Goal: Information Seeking & Learning: Learn about a topic

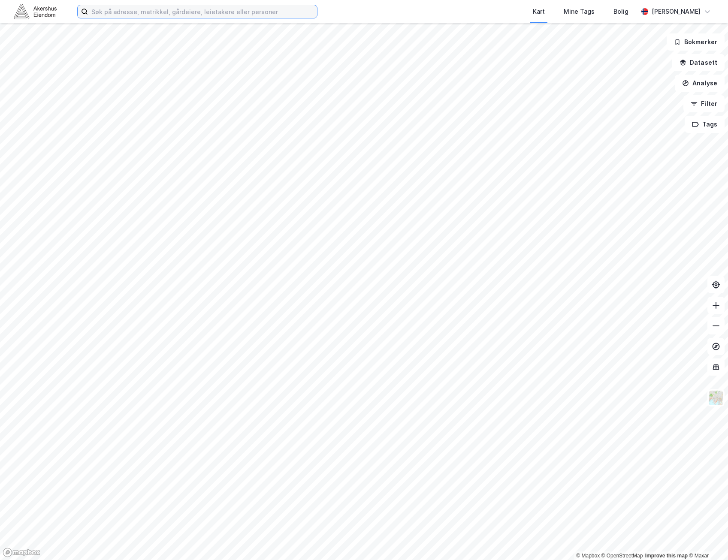
click at [275, 13] on input at bounding box center [202, 11] width 229 height 13
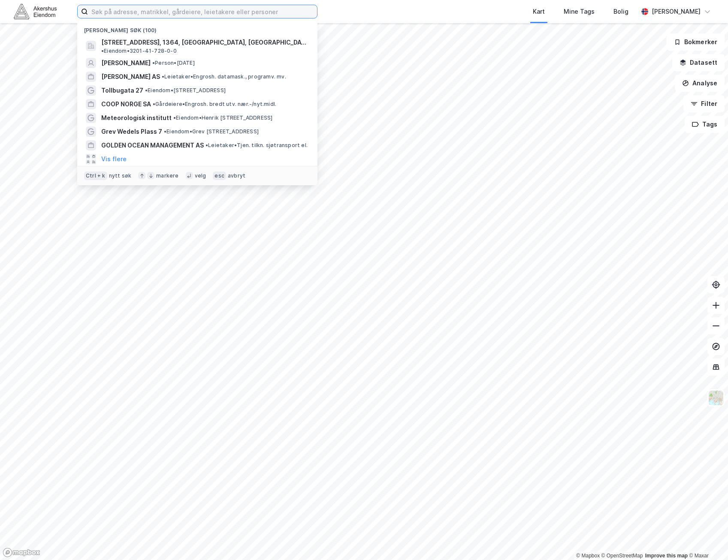
paste input "NIY 5,9/6 med rev, på 8%."
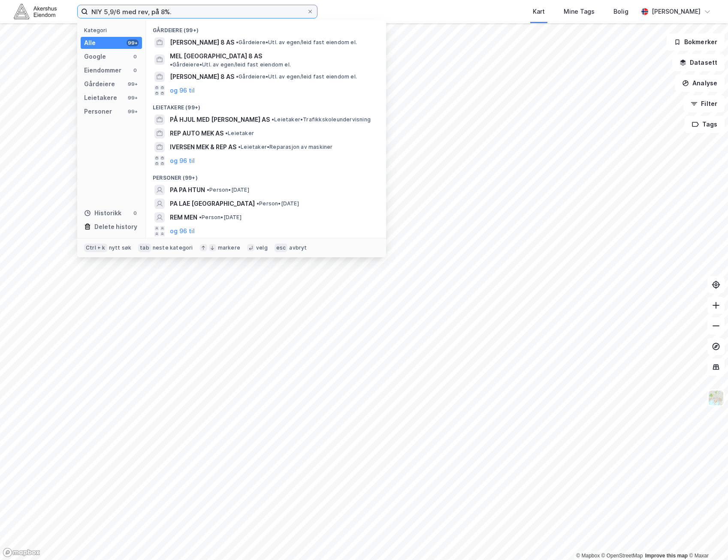
drag, startPoint x: -2, startPoint y: -4, endPoint x: -2, endPoint y: 9, distance: 13.3
click at [0, 9] on html "NIY 5,9/6 med rev, på 8%. Kategori Alle 99+ Google 0 Eiendommer 0 Gårdeiere 99+…" at bounding box center [364, 280] width 728 height 560
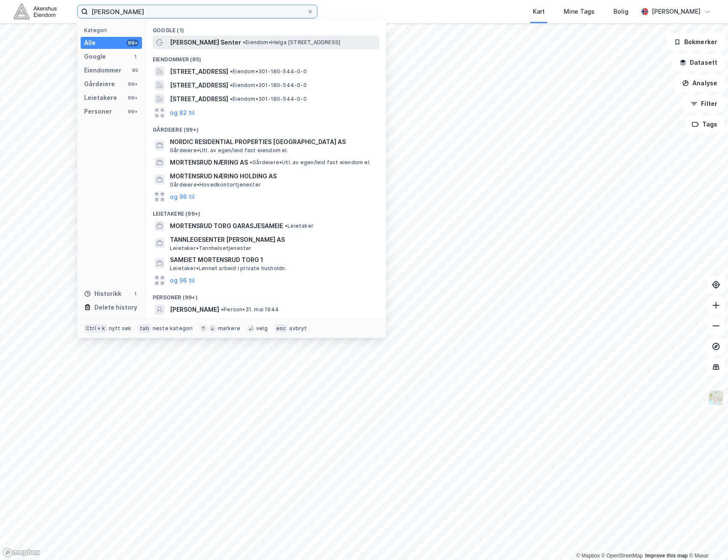
type input "[PERSON_NAME]"
click at [226, 42] on span "[PERSON_NAME] Senter" at bounding box center [205, 42] width 71 height 10
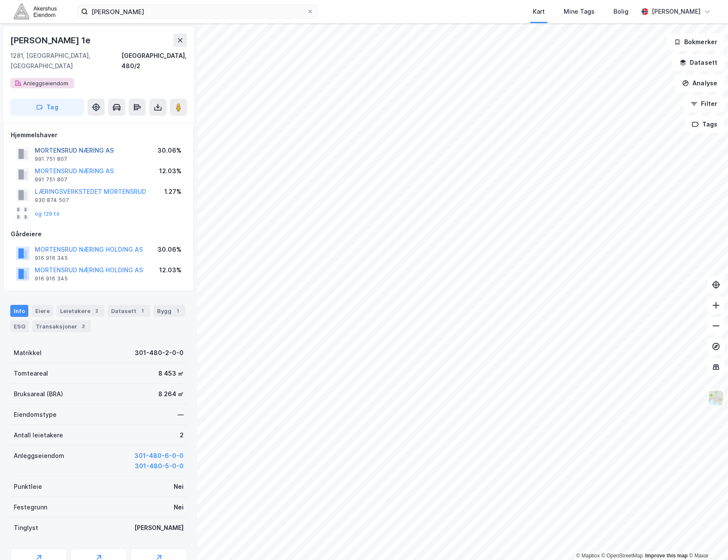
click at [0, 0] on button "MORTENSRUD NÆRING AS" at bounding box center [0, 0] width 0 height 0
click at [0, 0] on button "MORTENSRUD NÆRING HOLDING AS" at bounding box center [0, 0] width 0 height 0
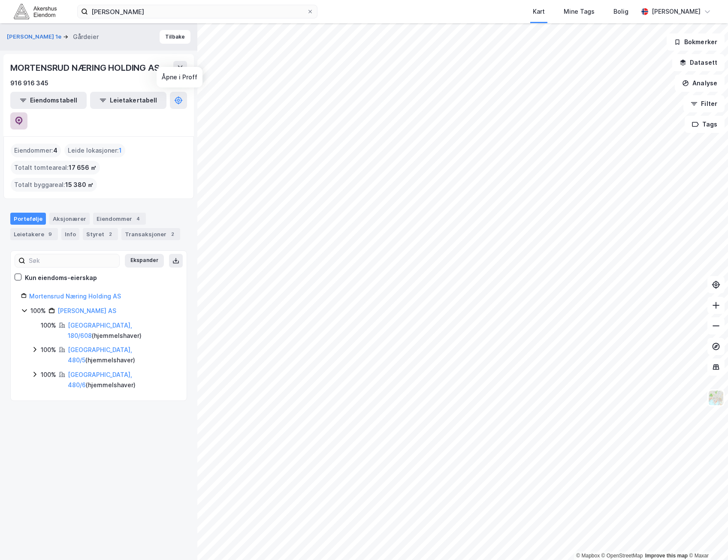
click at [23, 117] on icon at bounding box center [19, 121] width 9 height 9
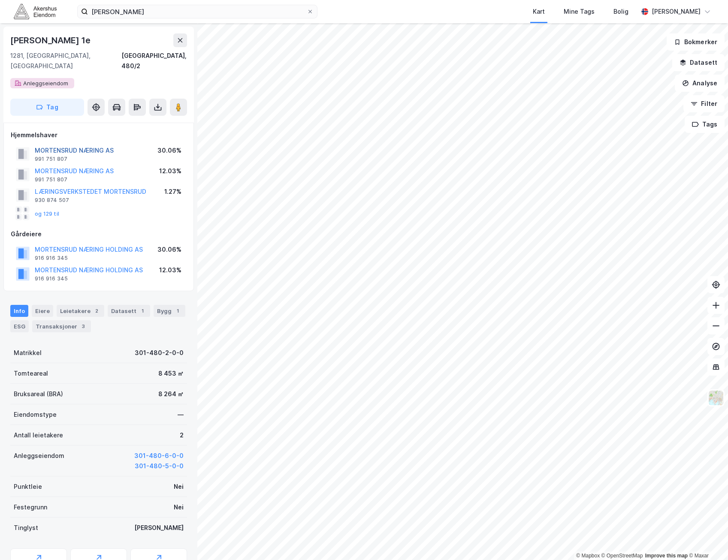
click at [0, 0] on button "MORTENSRUD NÆRING AS" at bounding box center [0, 0] width 0 height 0
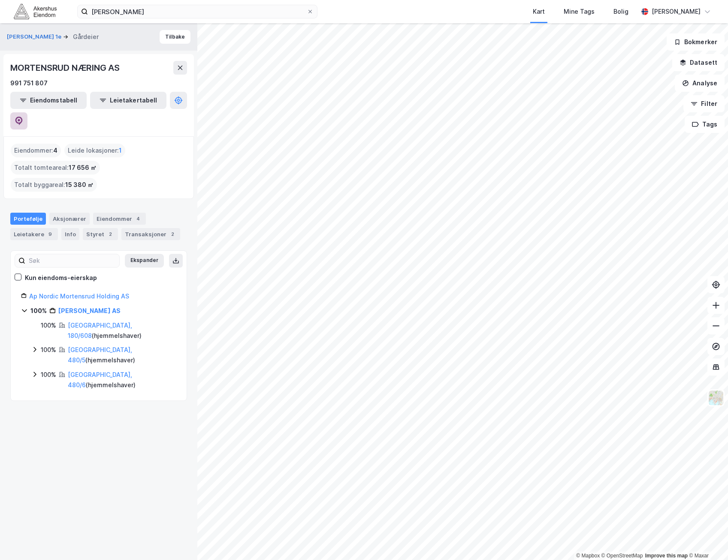
click at [23, 117] on icon at bounding box center [19, 121] width 9 height 9
